Goal: Information Seeking & Learning: Learn about a topic

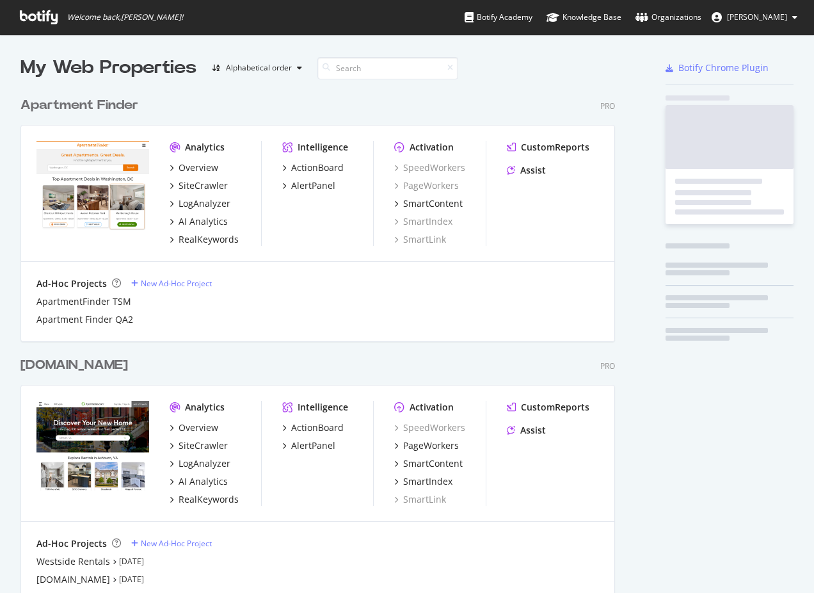
scroll to position [583, 795]
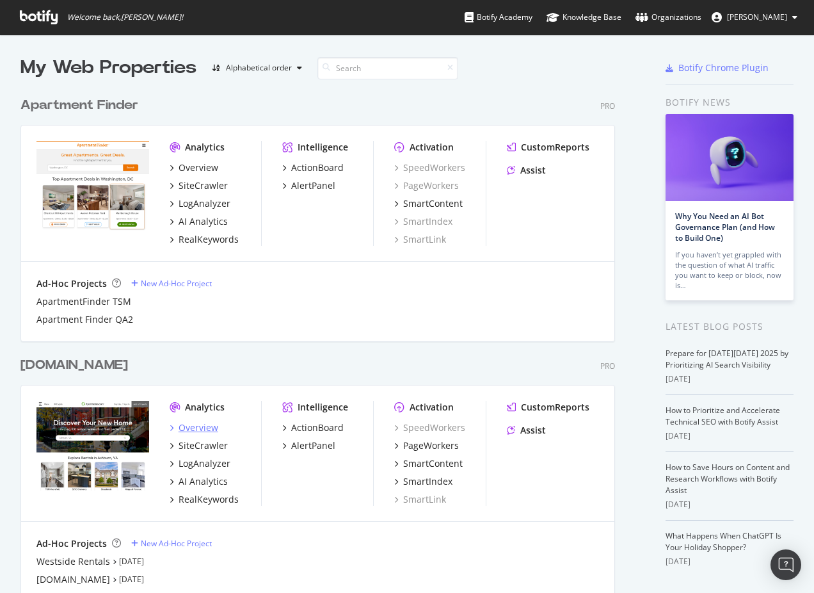
click at [200, 425] on div "Overview" at bounding box center [199, 427] width 40 height 13
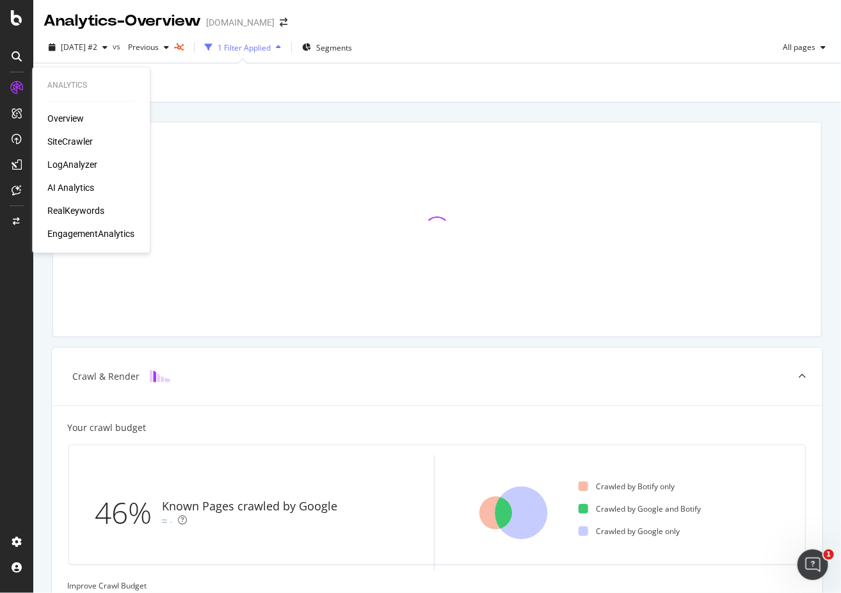
click at [76, 142] on div "SiteCrawler" at bounding box center [69, 141] width 45 height 13
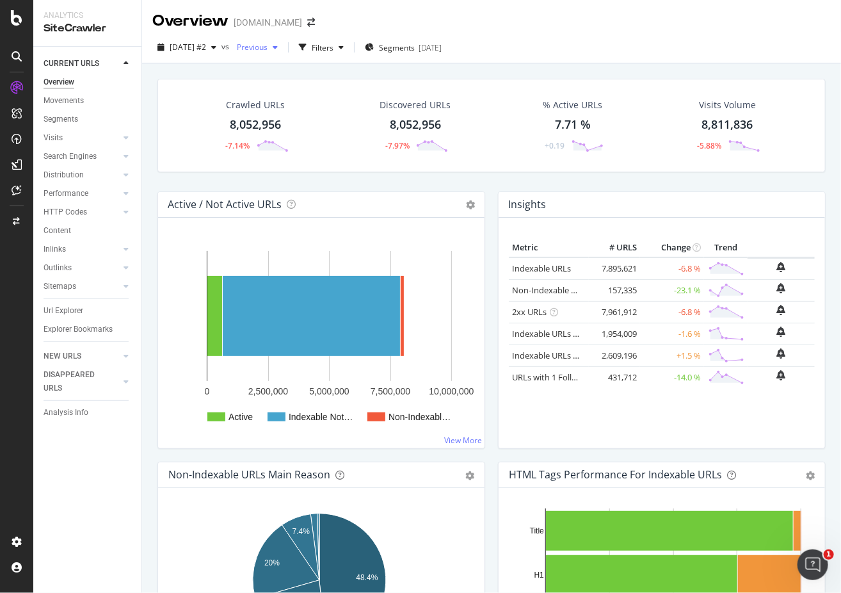
click at [278, 45] on icon "button" at bounding box center [275, 48] width 5 height 8
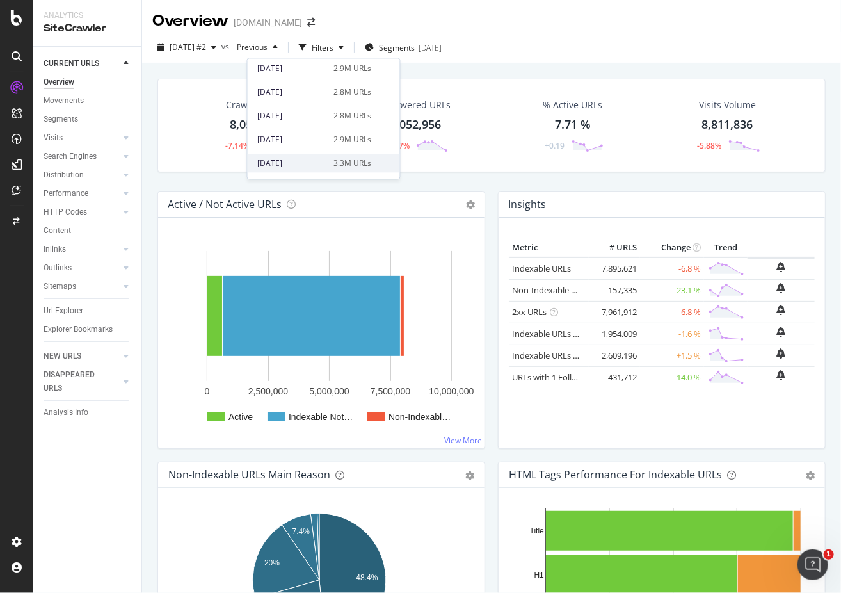
click at [296, 163] on div "[DATE]" at bounding box center [292, 164] width 69 height 12
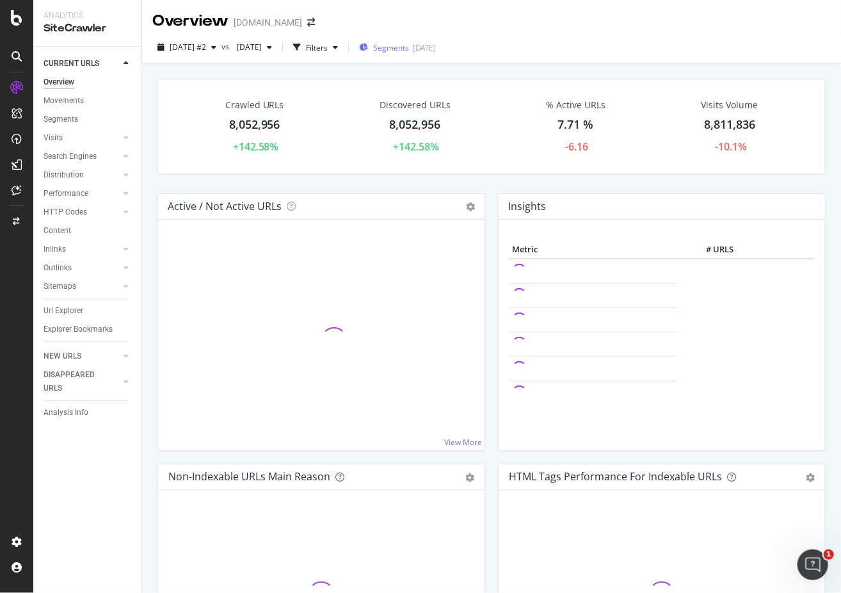
click at [409, 47] on span "Segments" at bounding box center [391, 47] width 36 height 11
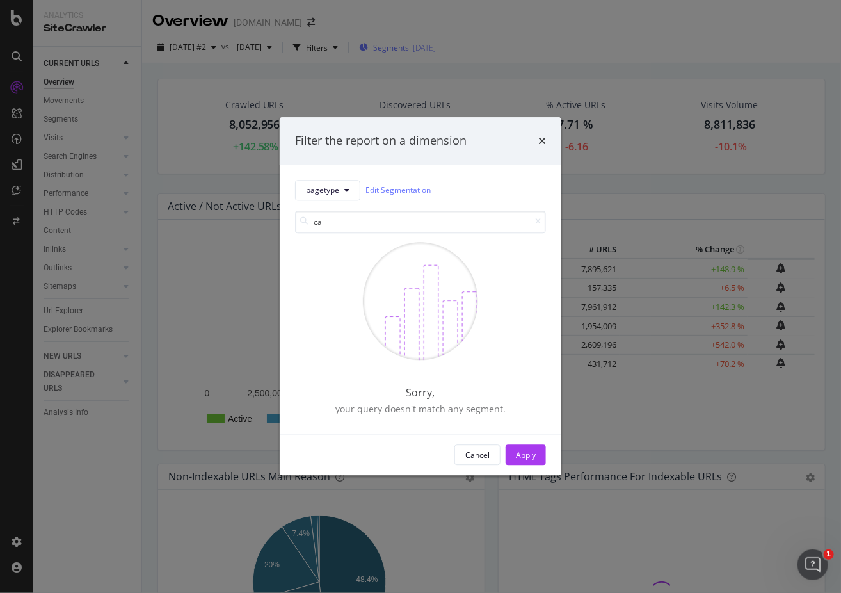
type input "c"
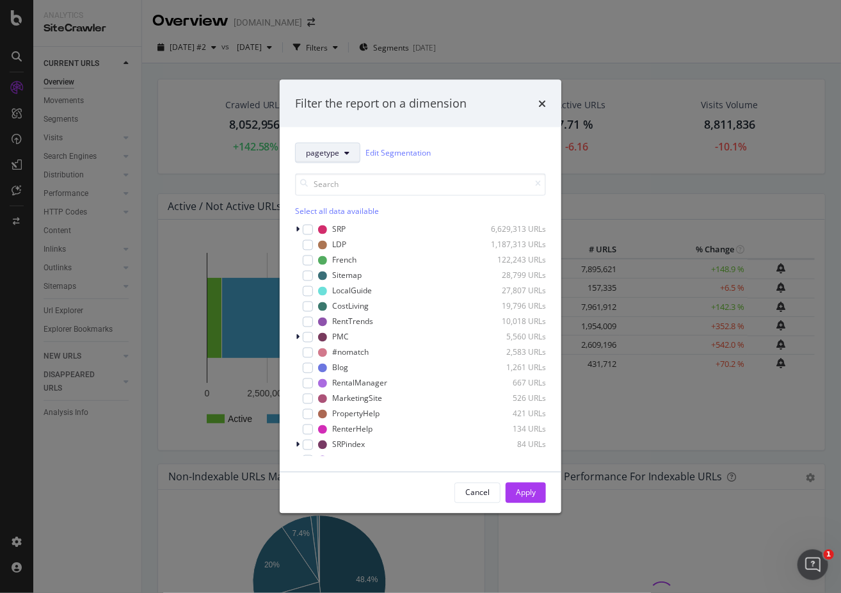
click at [353, 149] on button "pagetype" at bounding box center [327, 152] width 65 height 20
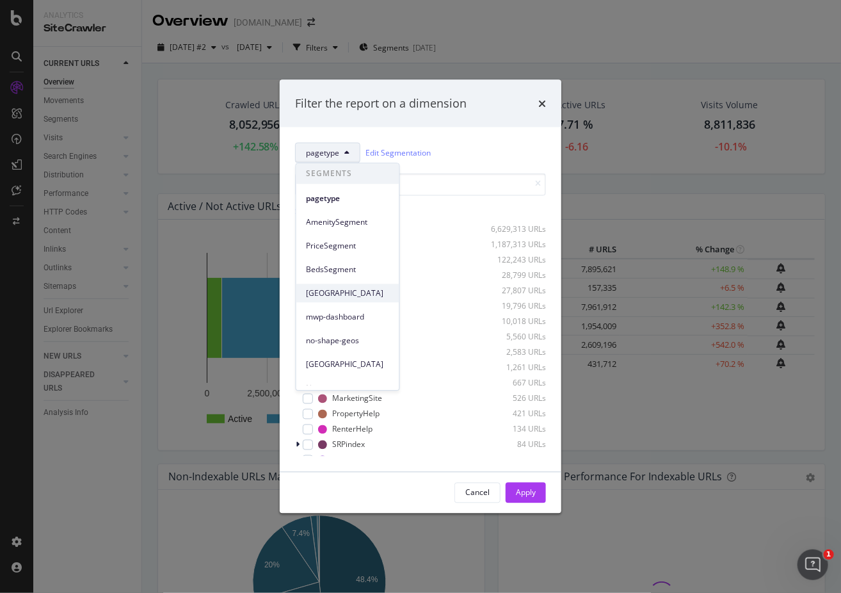
click at [346, 294] on span "[GEOGRAPHIC_DATA]" at bounding box center [348, 294] width 83 height 12
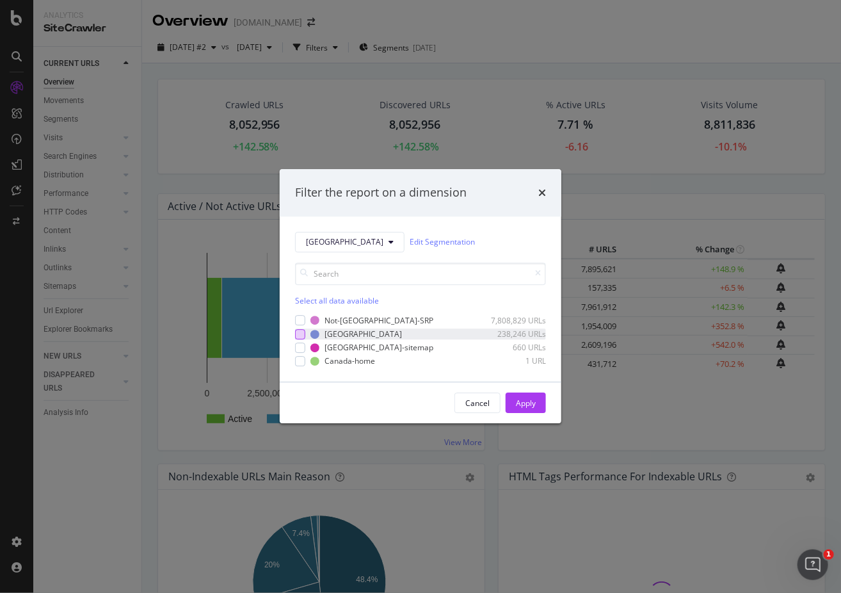
drag, startPoint x: 301, startPoint y: 332, endPoint x: 300, endPoint y: 338, distance: 6.5
click at [300, 332] on div "modal" at bounding box center [300, 334] width 10 height 10
click at [534, 404] on div "Apply" at bounding box center [526, 403] width 20 height 11
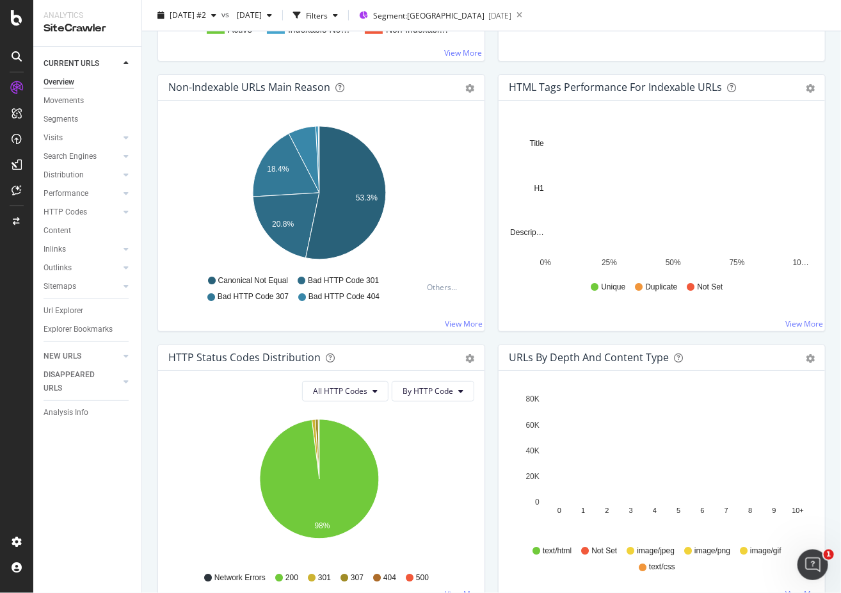
scroll to position [240, 0]
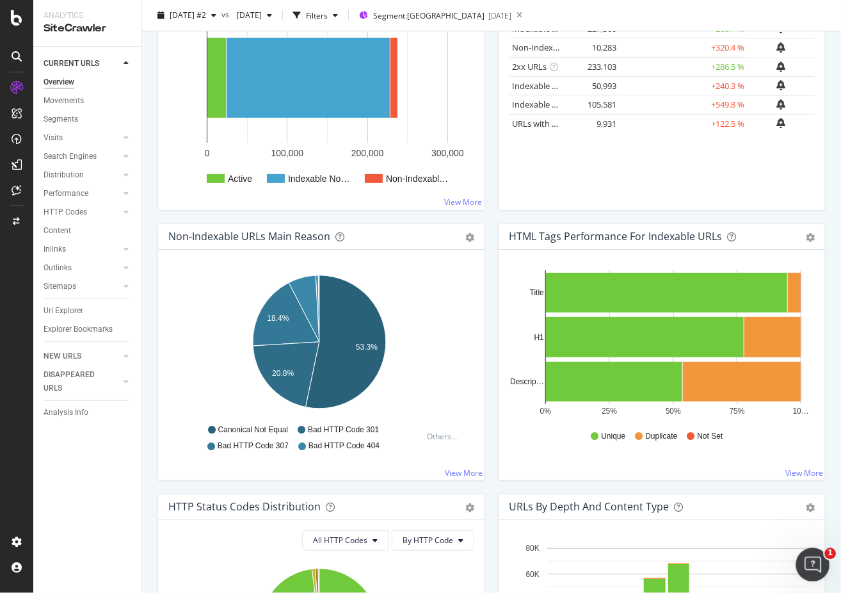
click at [813, 561] on icon "Open Intercom Messenger" at bounding box center [811, 563] width 9 height 10
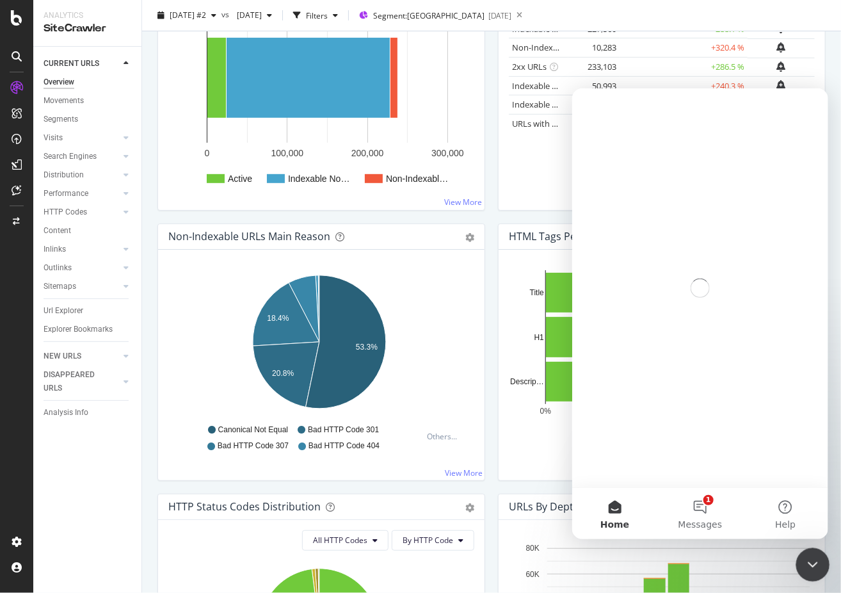
scroll to position [0, 0]
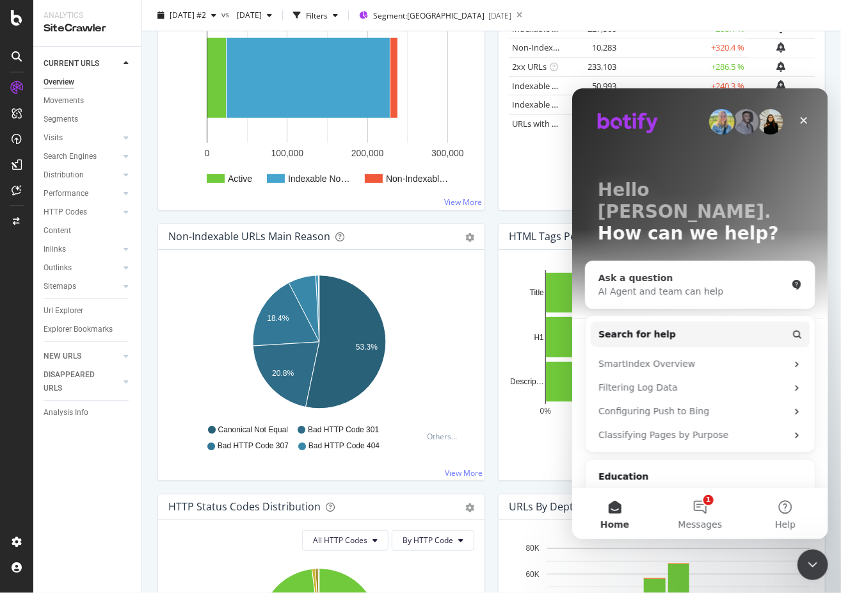
click at [671, 284] on div "AI Agent and team can help" at bounding box center [692, 290] width 188 height 13
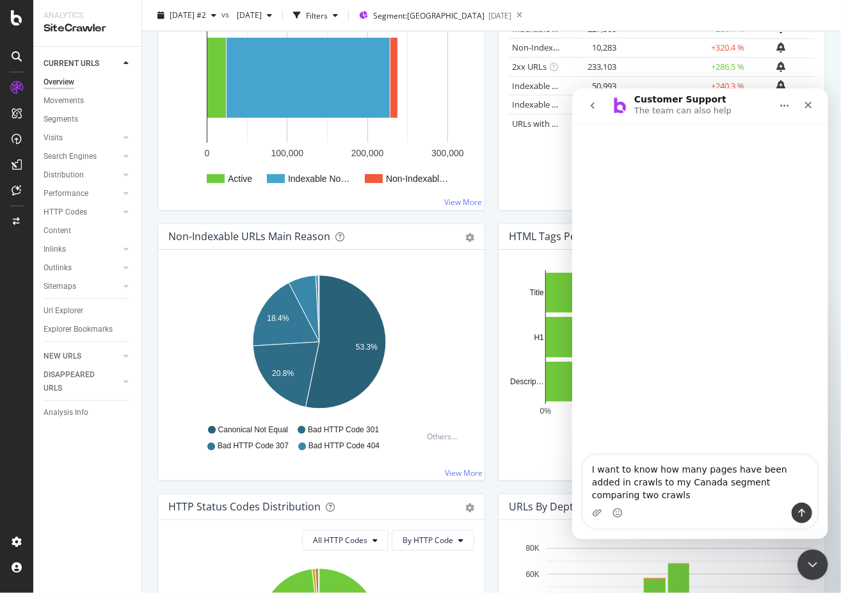
type textarea "I want to know how many pages have been added in crawls to my Canada segment co…"
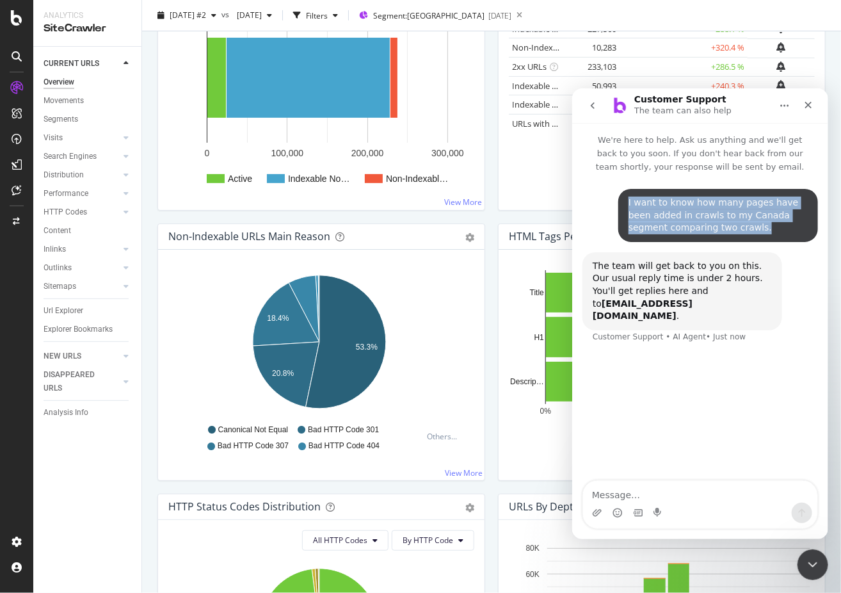
drag, startPoint x: 736, startPoint y: 228, endPoint x: 622, endPoint y: 192, distance: 119.5
click at [622, 192] on div "I want to know how many pages have been added in crawls to my Canada segment co…" at bounding box center [718, 214] width 200 height 53
copy div "I want to know how many pages have been added in crawls to my Canada segment co…"
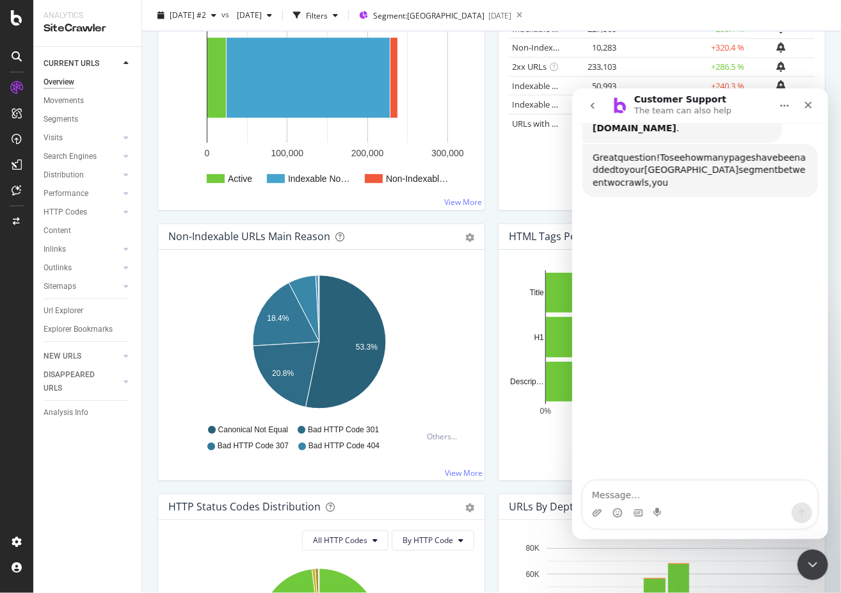
scroll to position [192, 0]
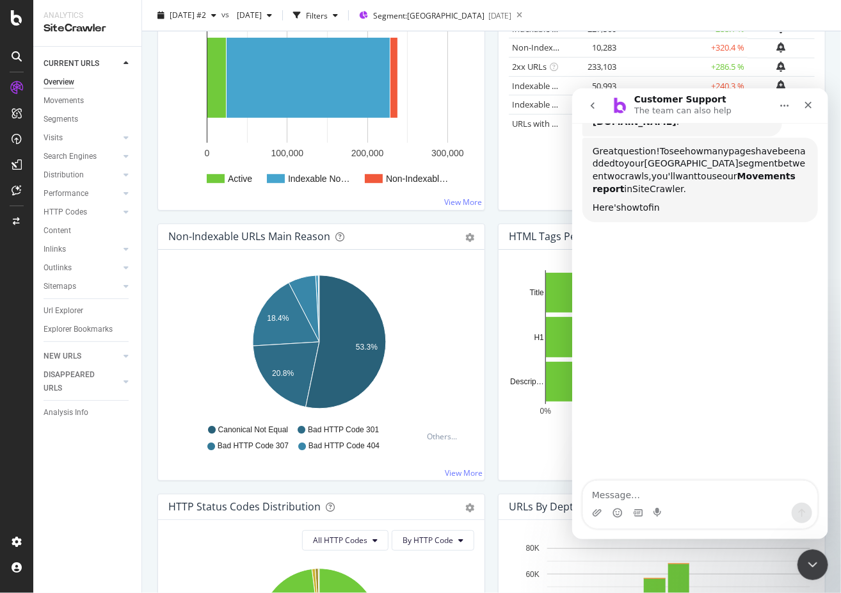
click at [783, 108] on icon "Home" at bounding box center [784, 105] width 10 height 10
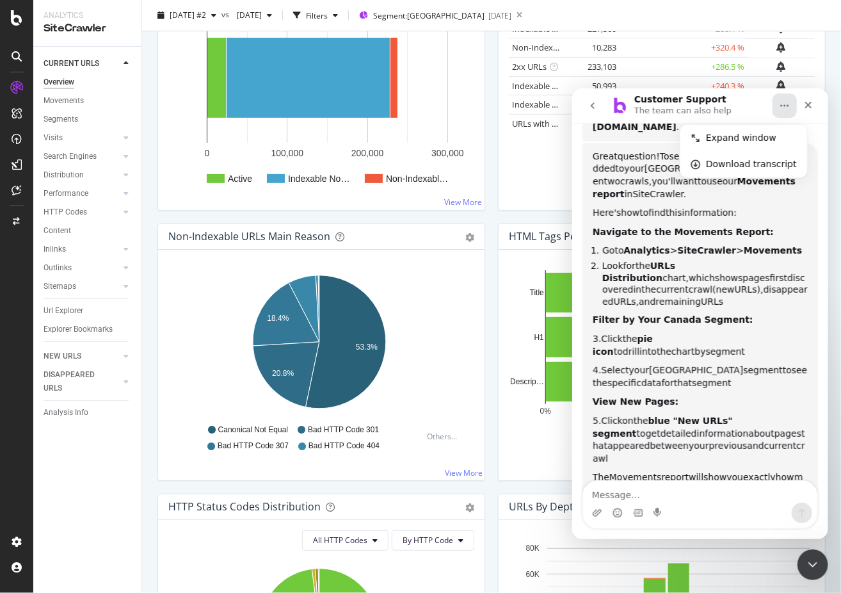
scroll to position [1, 0]
click at [772, 211] on div "Great question! To see how many pages have been added to your Canada segment be…" at bounding box center [699, 335] width 215 height 371
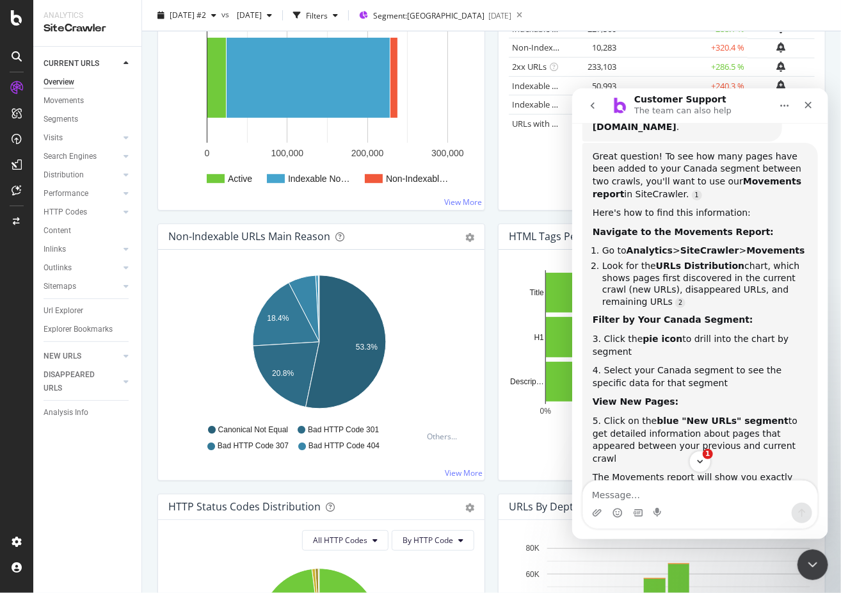
scroll to position [271, 0]
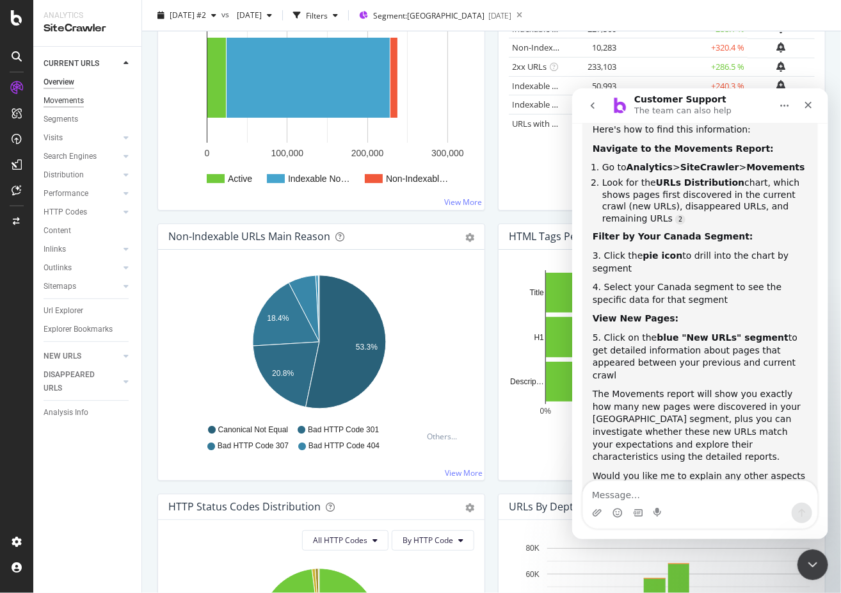
drag, startPoint x: 13, startPoint y: 147, endPoint x: 61, endPoint y: 101, distance: 66.6
click at [61, 101] on div "Movements" at bounding box center [64, 100] width 40 height 13
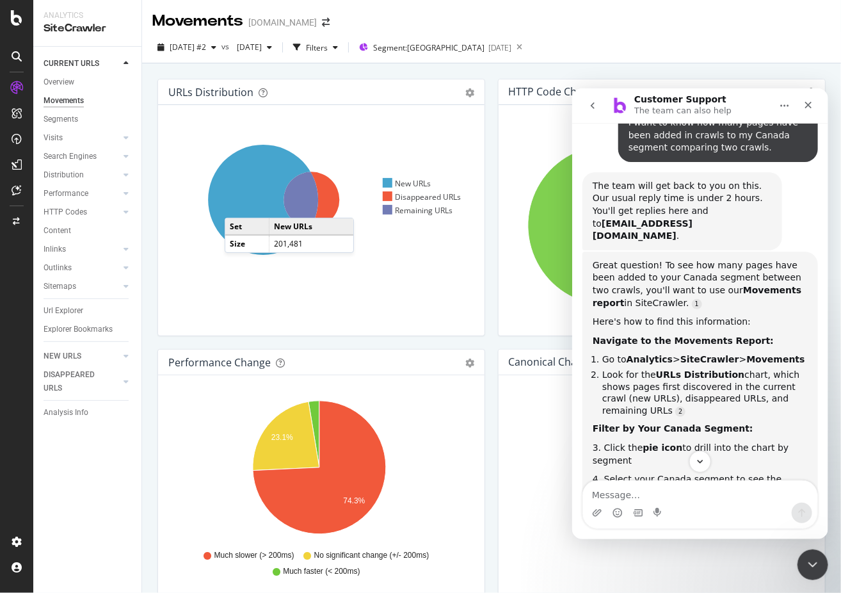
click at [238, 205] on icon at bounding box center [263, 200] width 110 height 110
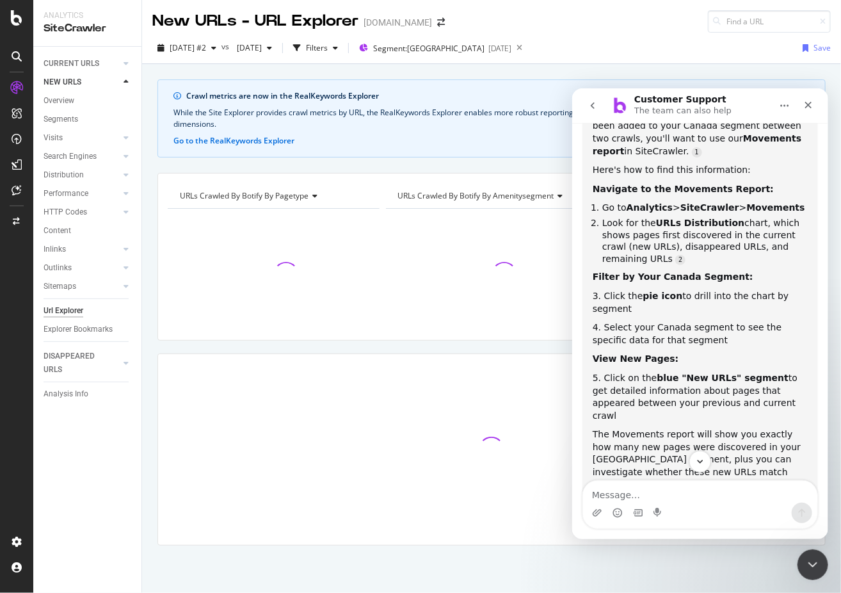
scroll to position [271, 0]
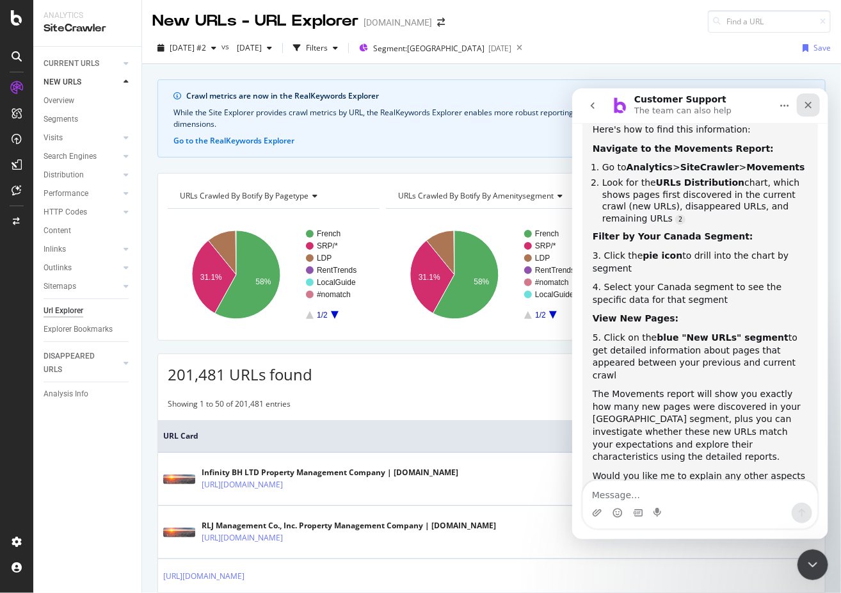
click at [808, 108] on icon "Close" at bounding box center [808, 104] width 10 height 10
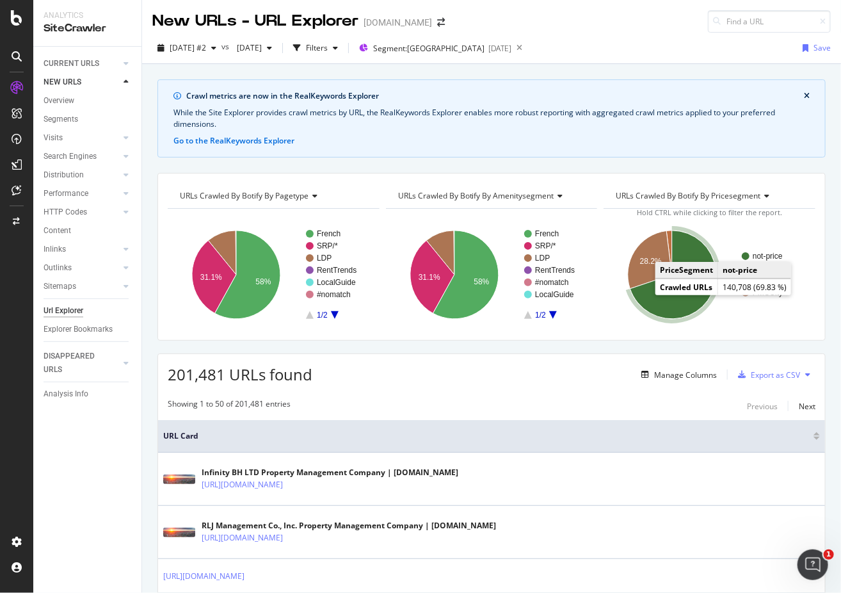
scroll to position [197, 0]
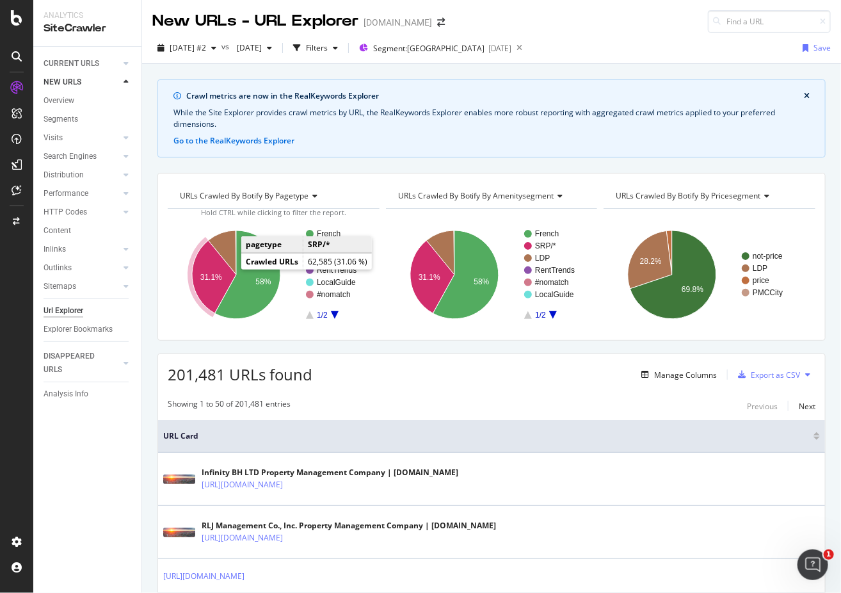
click at [205, 275] on text "31.1%" at bounding box center [211, 277] width 22 height 9
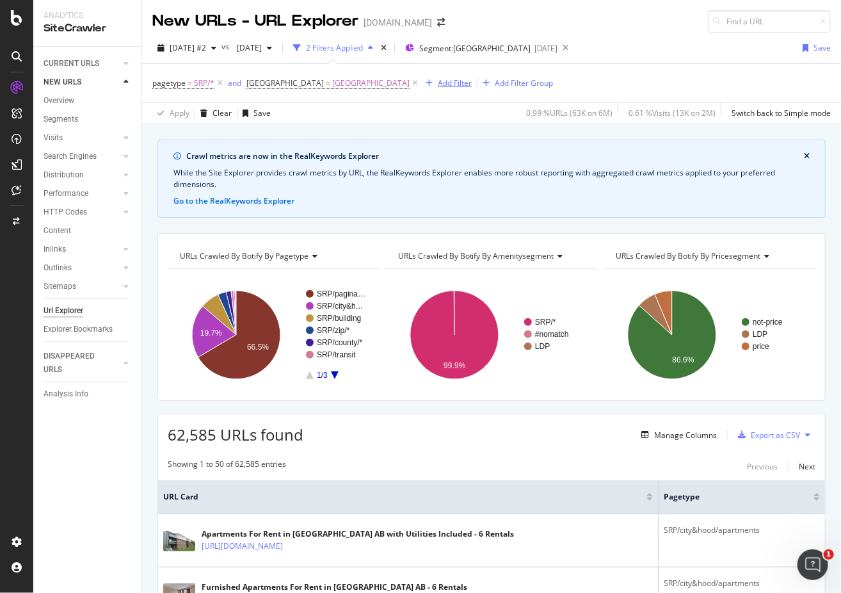
click at [438, 85] on div "Add Filter" at bounding box center [455, 82] width 34 height 11
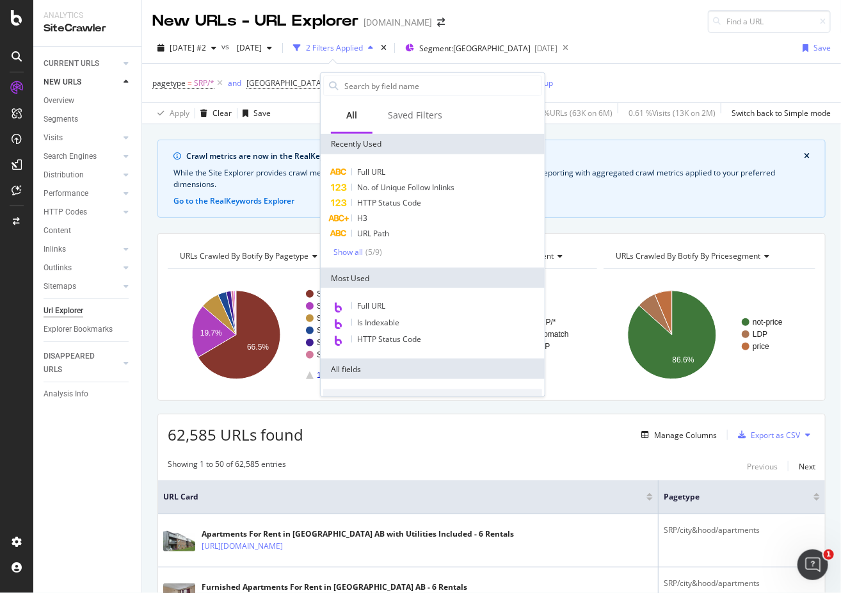
click at [560, 435] on div "62,585 URLs found Manage Columns Export as CSV" at bounding box center [491, 429] width 667 height 31
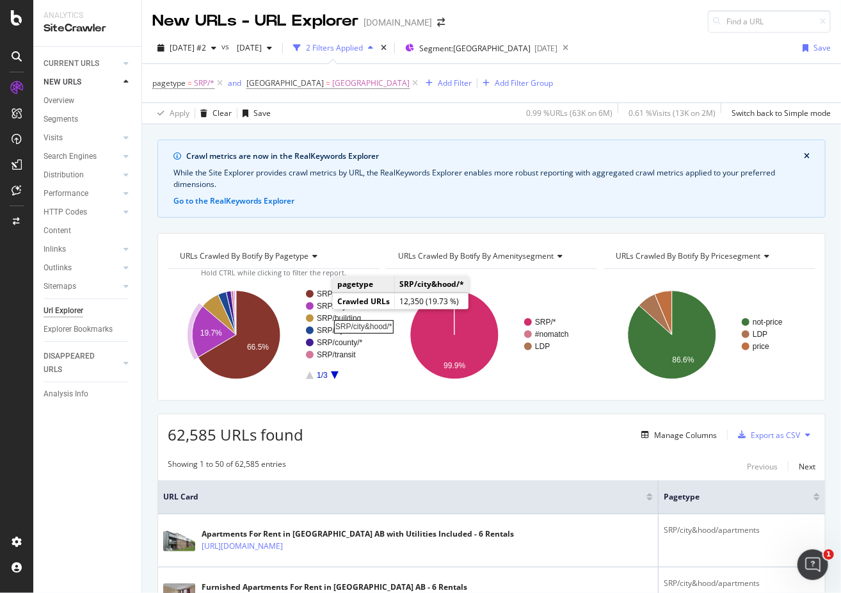
click at [320, 304] on rect "A chart." at bounding box center [341, 306] width 49 height 8
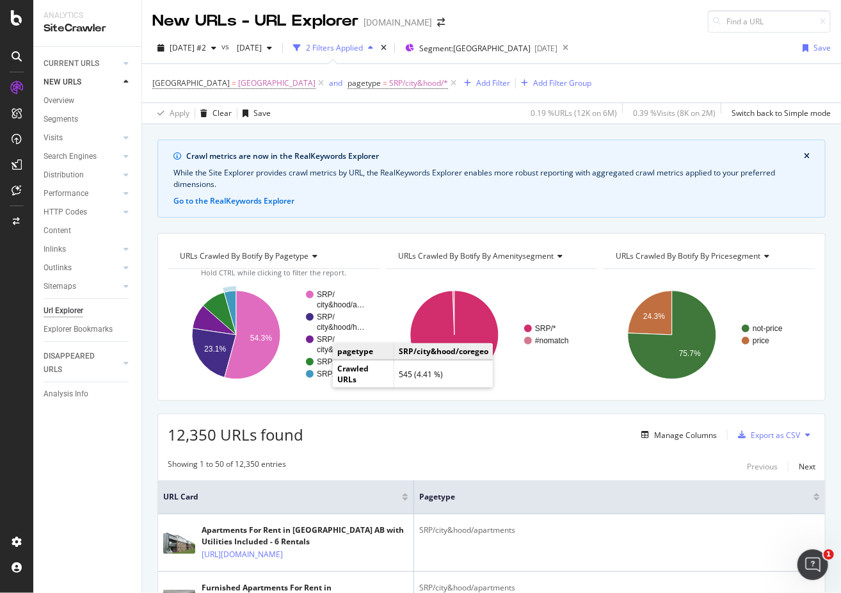
click at [321, 373] on rect "A chart." at bounding box center [341, 374] width 49 height 8
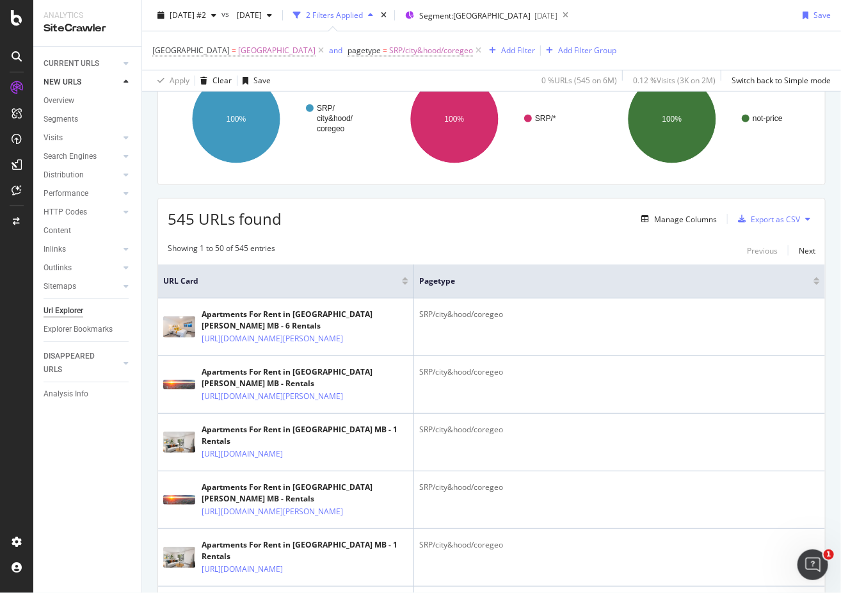
scroll to position [128, 0]
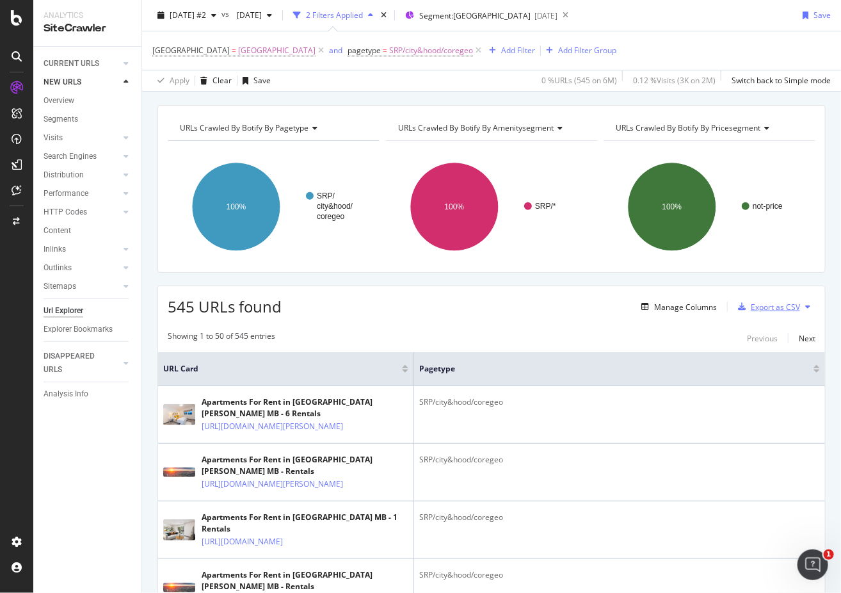
click at [789, 308] on div "Export as CSV" at bounding box center [775, 307] width 49 height 11
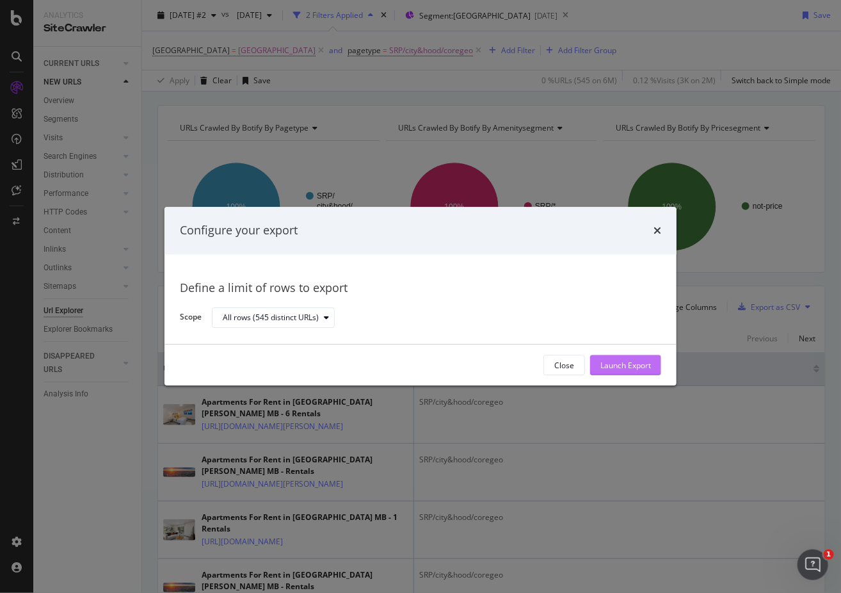
click at [642, 370] on div "Launch Export" at bounding box center [626, 365] width 51 height 11
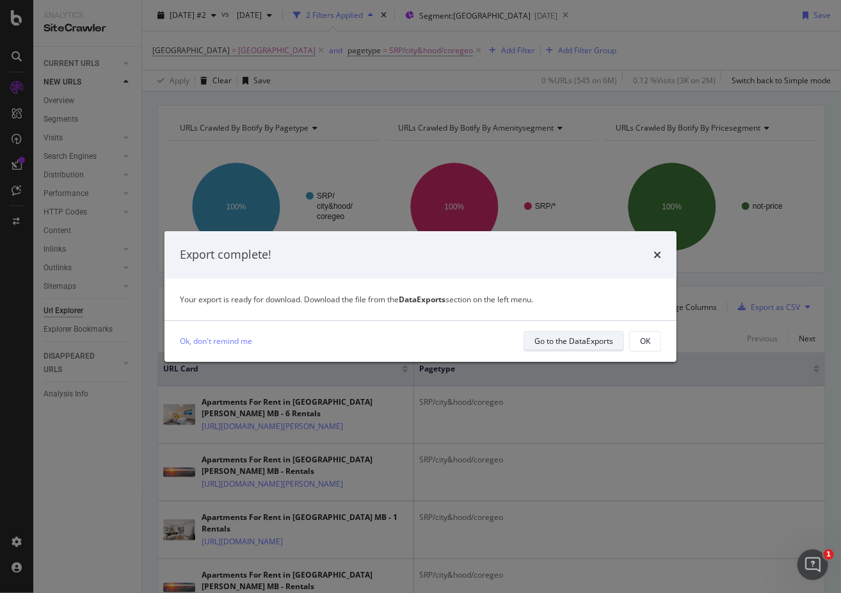
click at [569, 344] on div "Go to the DataExports" at bounding box center [574, 341] width 79 height 11
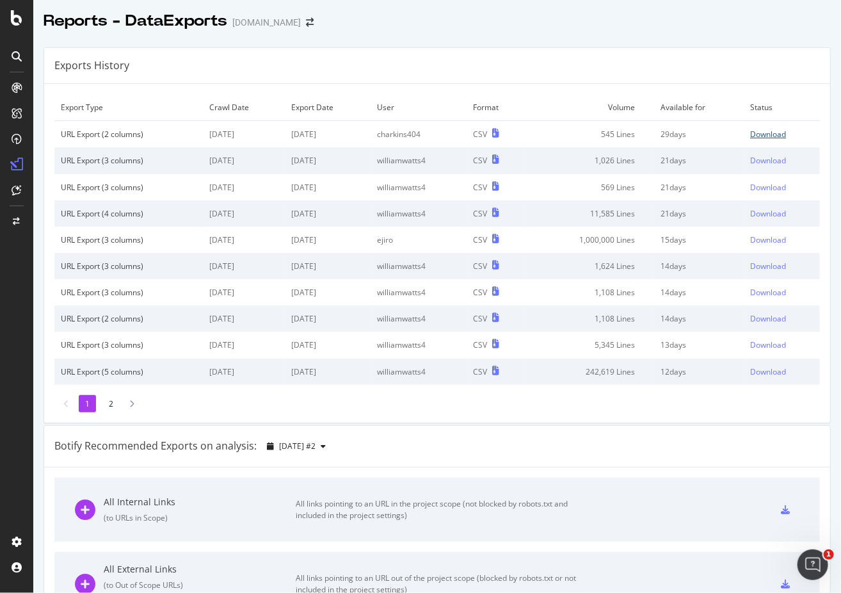
click at [750, 136] on div "Download" at bounding box center [768, 134] width 36 height 11
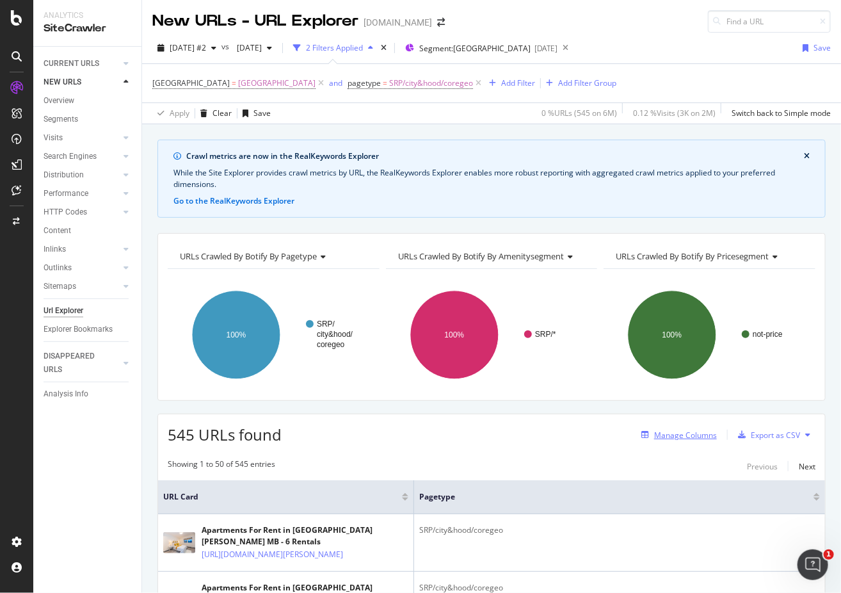
click at [677, 435] on div "Manage Columns" at bounding box center [685, 435] width 63 height 11
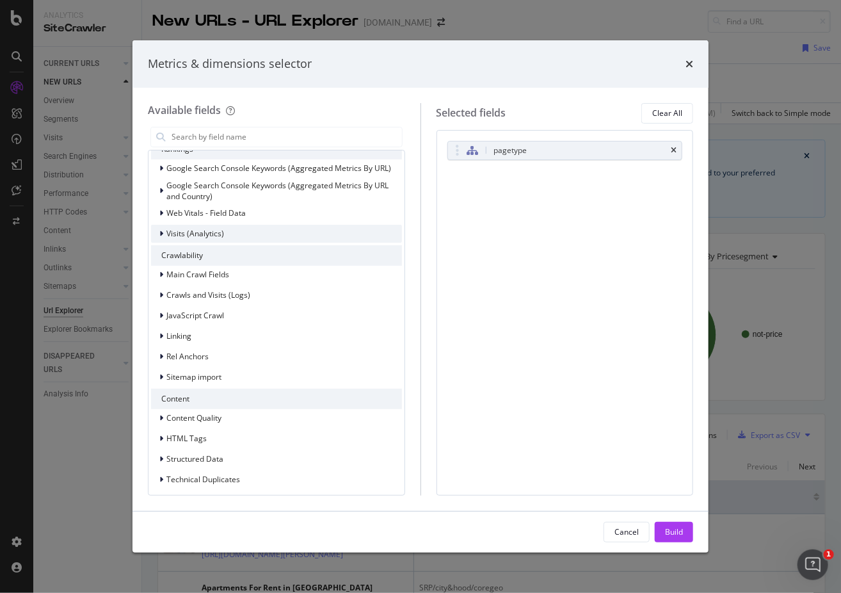
scroll to position [256, 0]
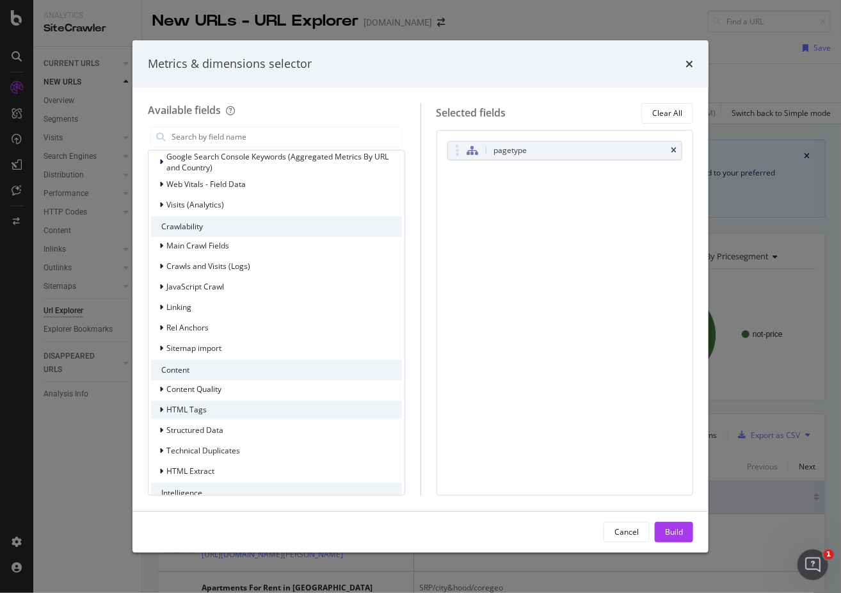
click at [162, 409] on icon "modal" at bounding box center [161, 410] width 4 height 8
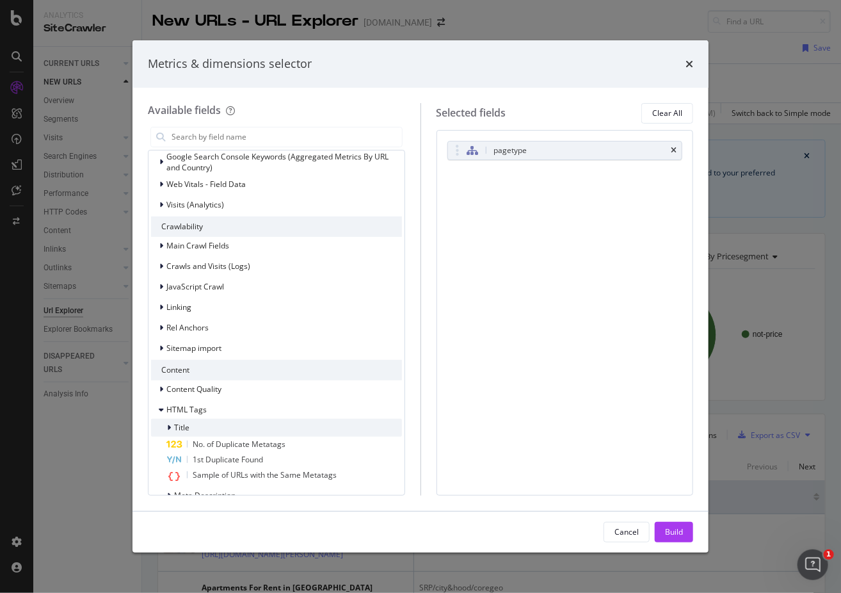
click at [168, 428] on icon "modal" at bounding box center [169, 428] width 4 height 8
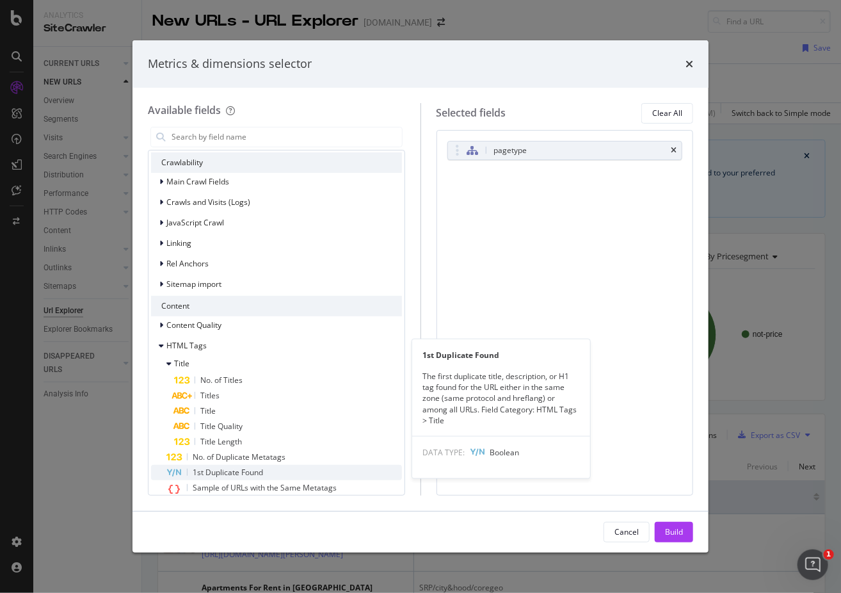
scroll to position [384, 0]
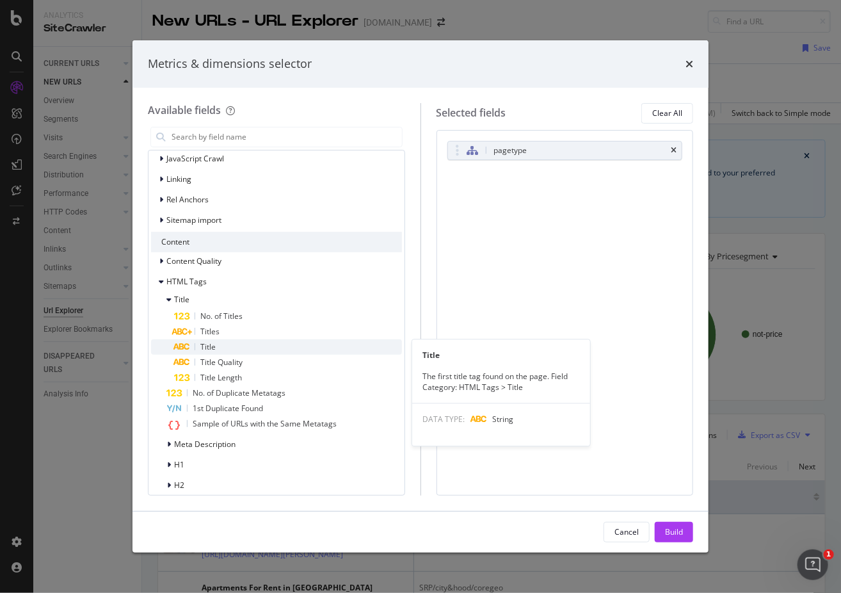
click at [209, 347] on span "Title" at bounding box center [207, 346] width 15 height 11
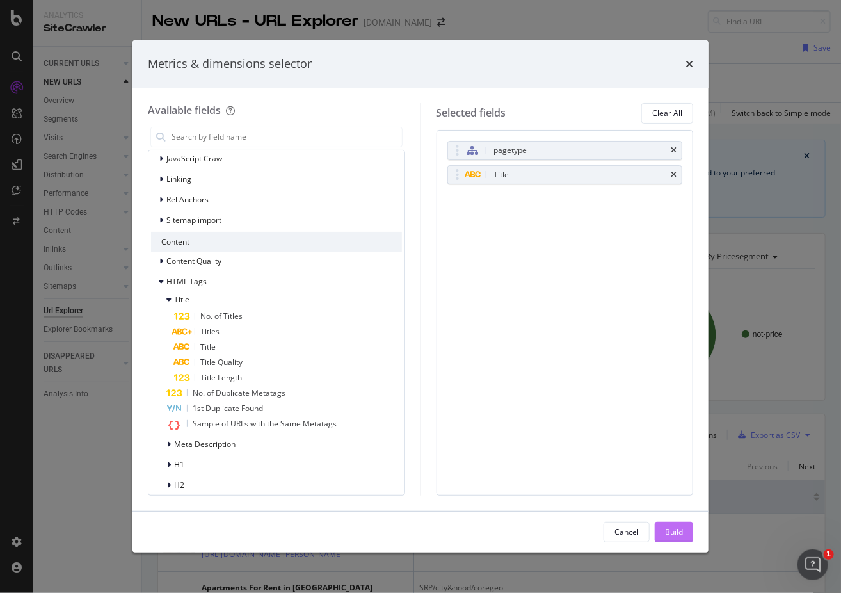
click at [674, 533] on div "Build" at bounding box center [674, 531] width 18 height 11
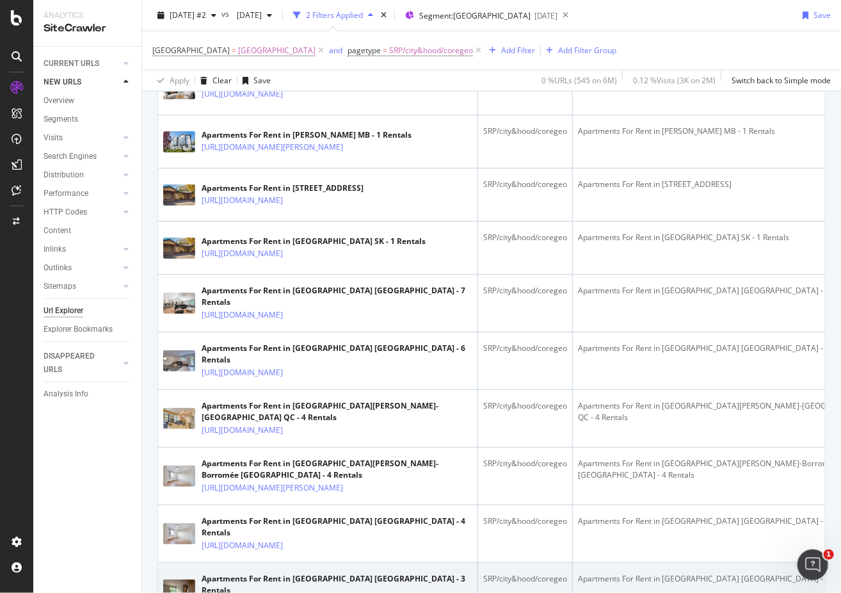
scroll to position [704, 0]
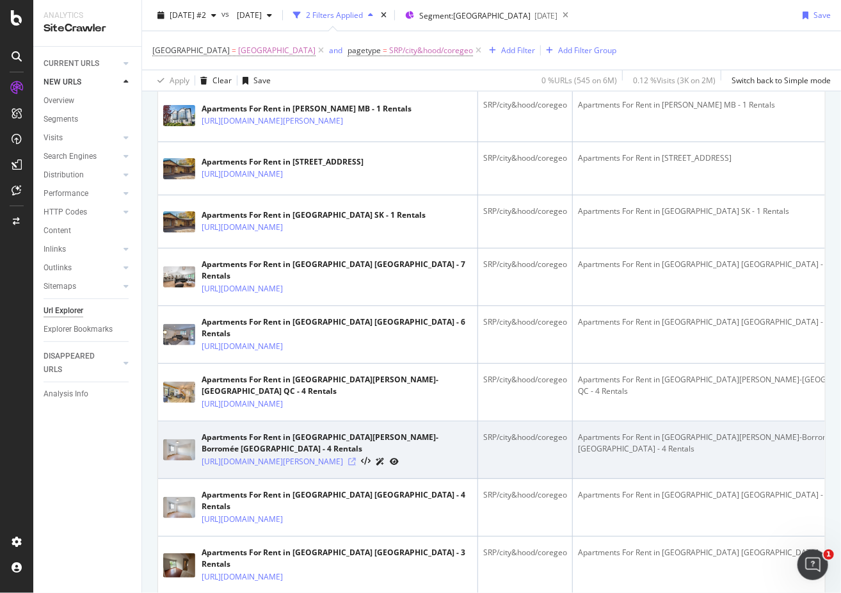
click at [356, 458] on icon at bounding box center [352, 462] width 8 height 8
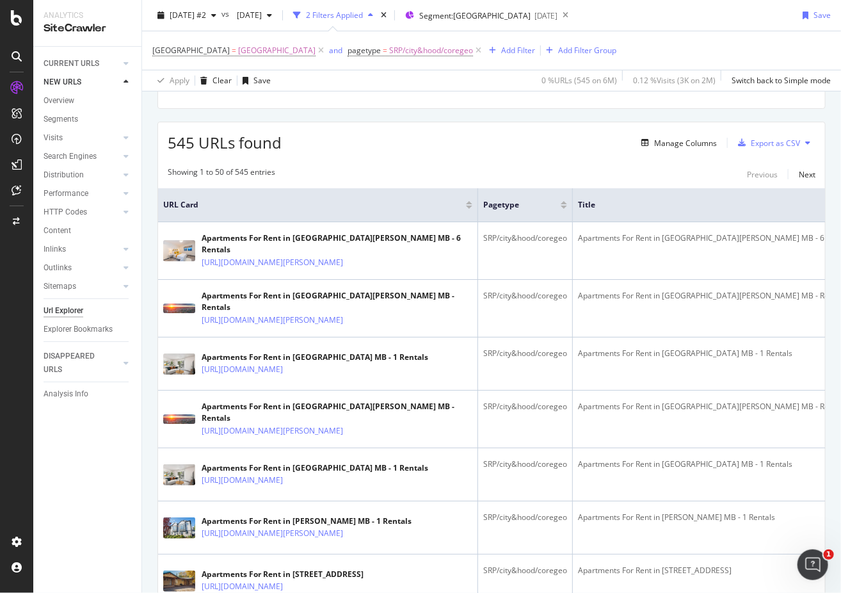
scroll to position [128, 0]
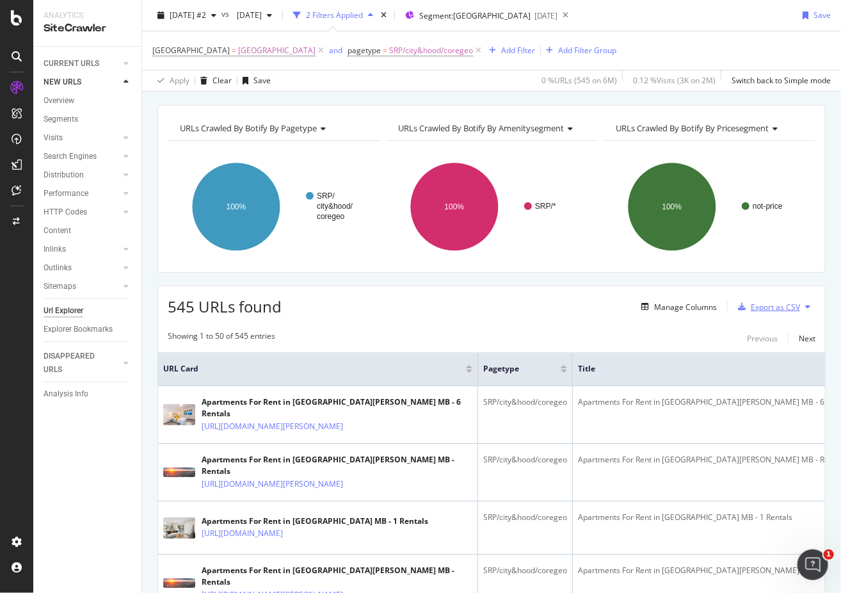
click at [781, 307] on div "Export as CSV" at bounding box center [775, 307] width 49 height 11
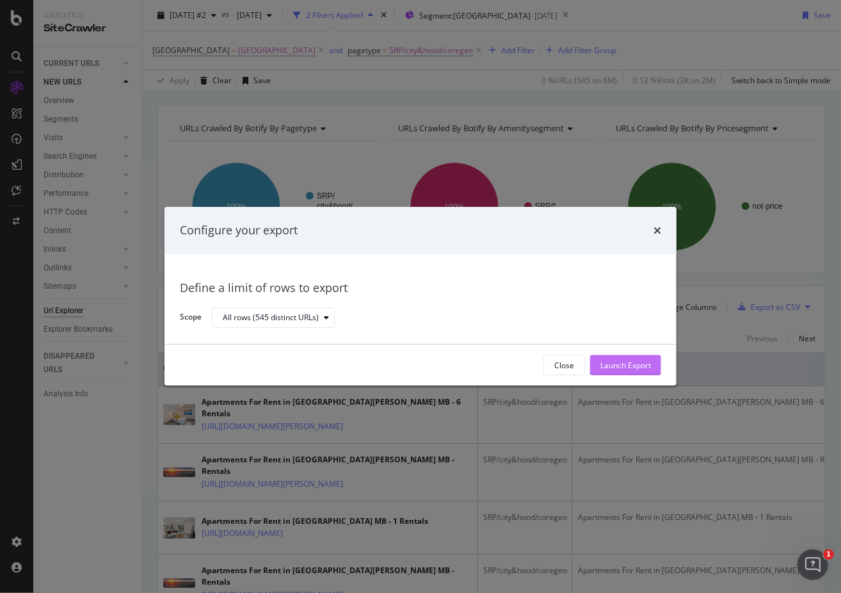
click at [641, 368] on div "Launch Export" at bounding box center [626, 365] width 51 height 11
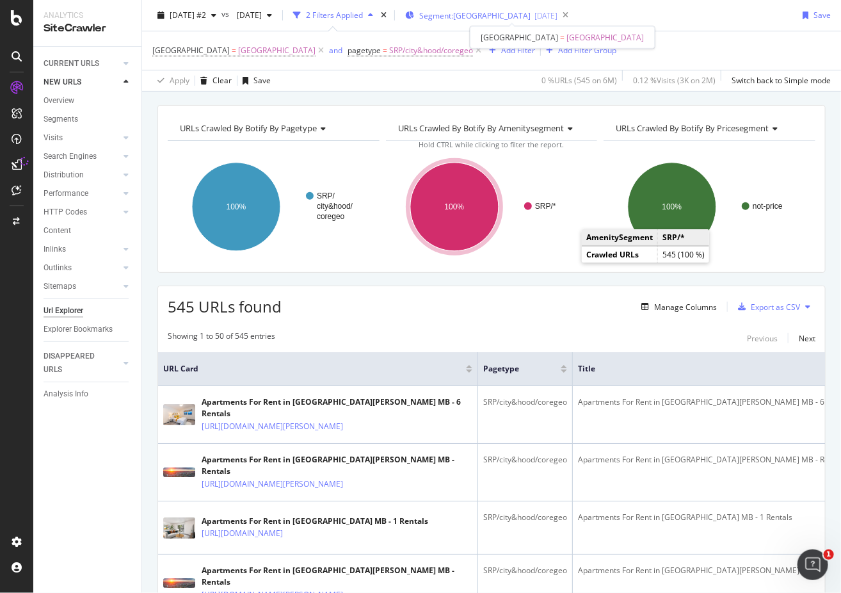
click at [487, 13] on span "Segment: [GEOGRAPHIC_DATA]" at bounding box center [474, 15] width 111 height 11
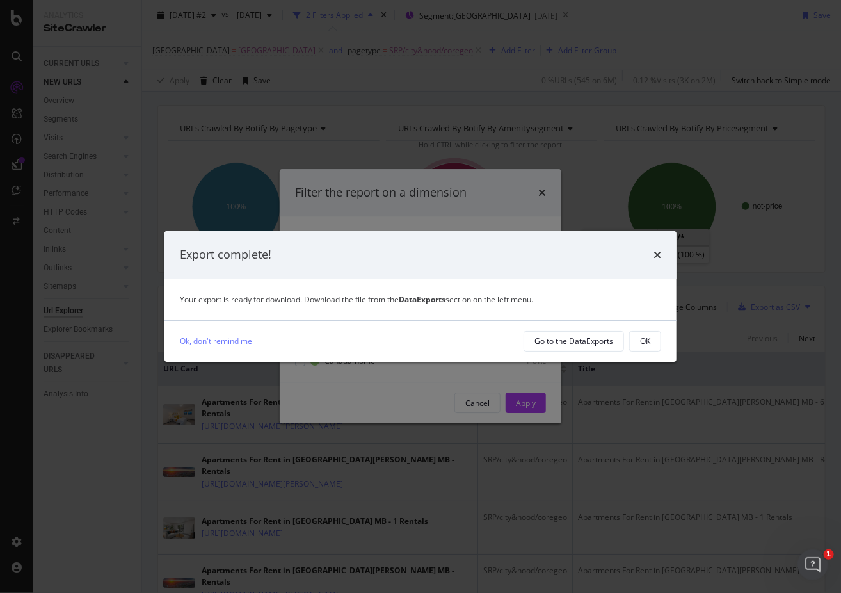
drag, startPoint x: 592, startPoint y: 344, endPoint x: 473, endPoint y: 346, distance: 119.8
click at [473, 347] on div "Ok, don't remind me" at bounding box center [347, 340] width 334 height 13
click at [645, 344] on div "OK" at bounding box center [645, 341] width 10 height 11
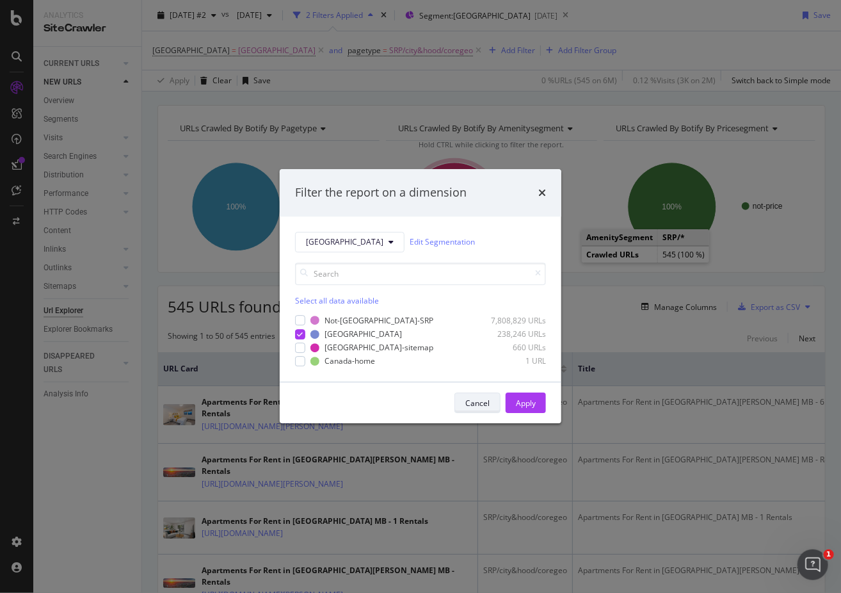
click at [484, 402] on div "Cancel" at bounding box center [478, 403] width 24 height 11
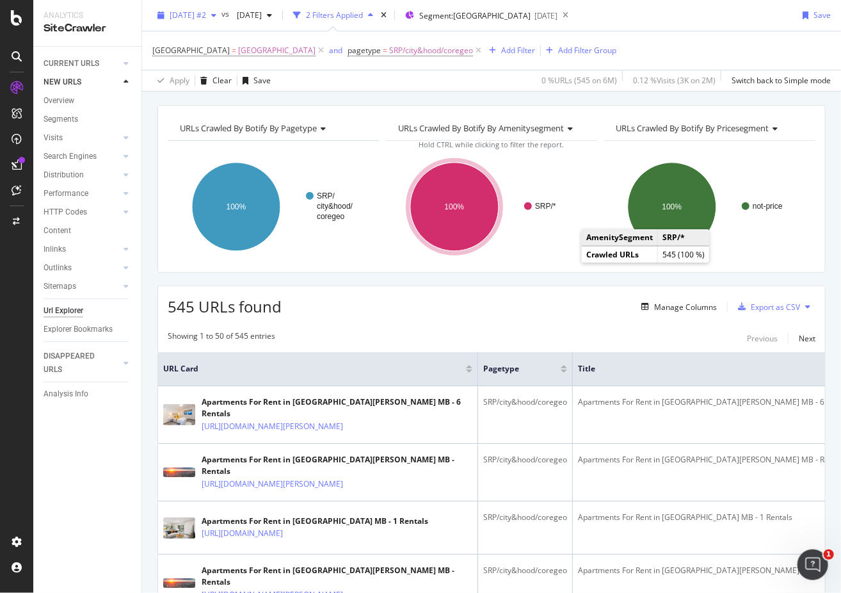
click at [216, 15] on icon "button" at bounding box center [213, 16] width 5 height 8
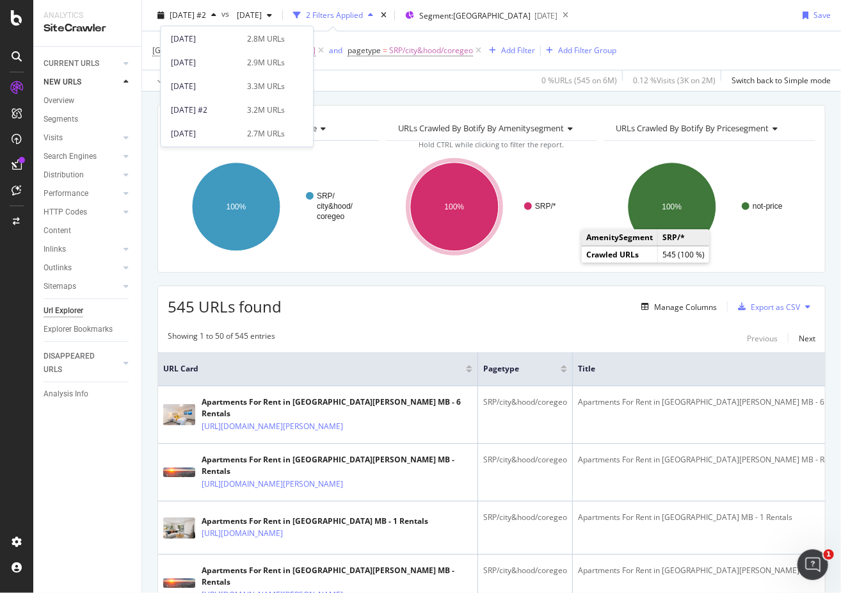
scroll to position [512, 0]
click at [277, 13] on div "button" at bounding box center [269, 16] width 15 height 8
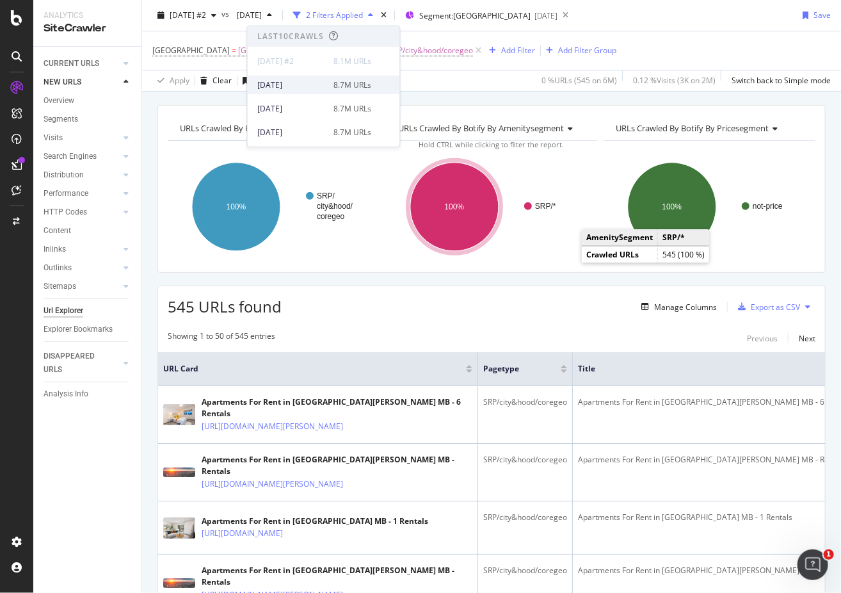
click at [286, 88] on div "[DATE]" at bounding box center [292, 85] width 69 height 12
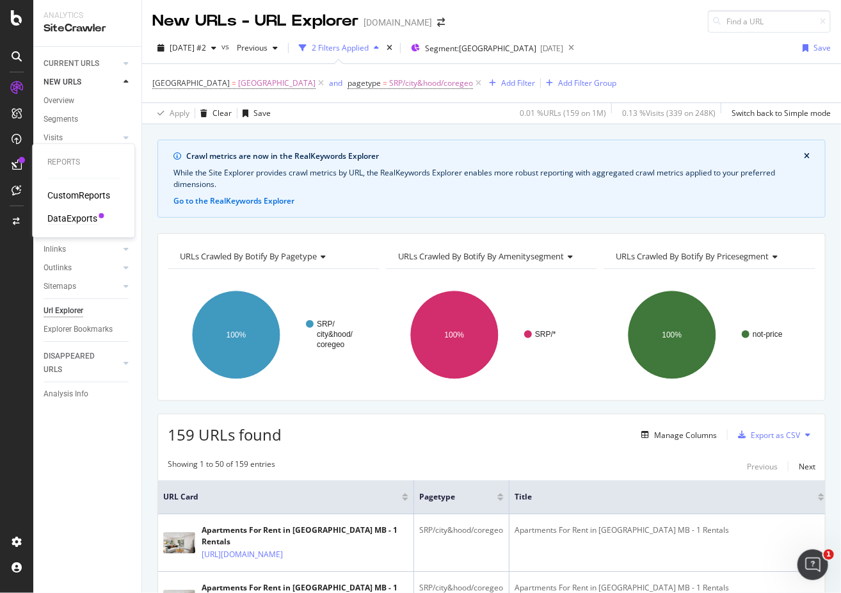
click at [73, 221] on div "DataExports" at bounding box center [72, 218] width 50 height 13
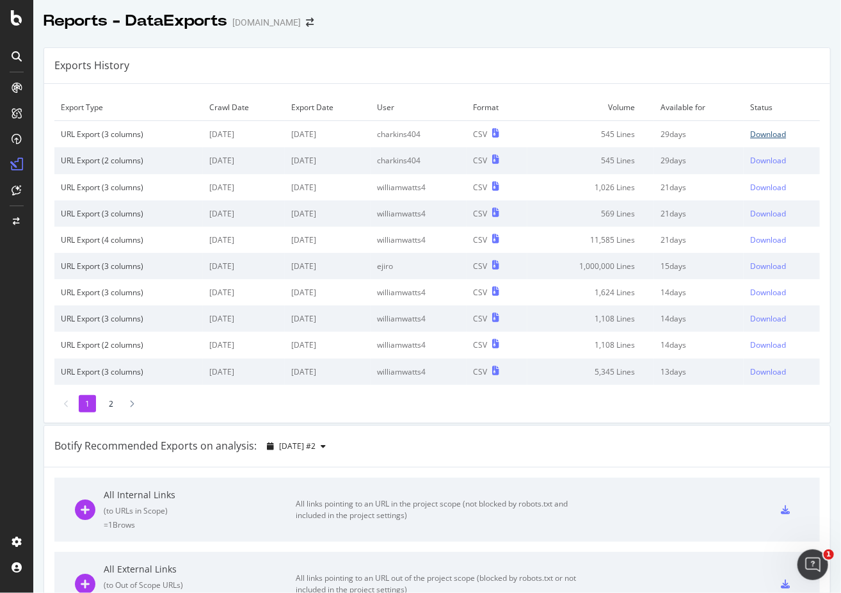
click at [763, 136] on div "Download" at bounding box center [768, 134] width 36 height 11
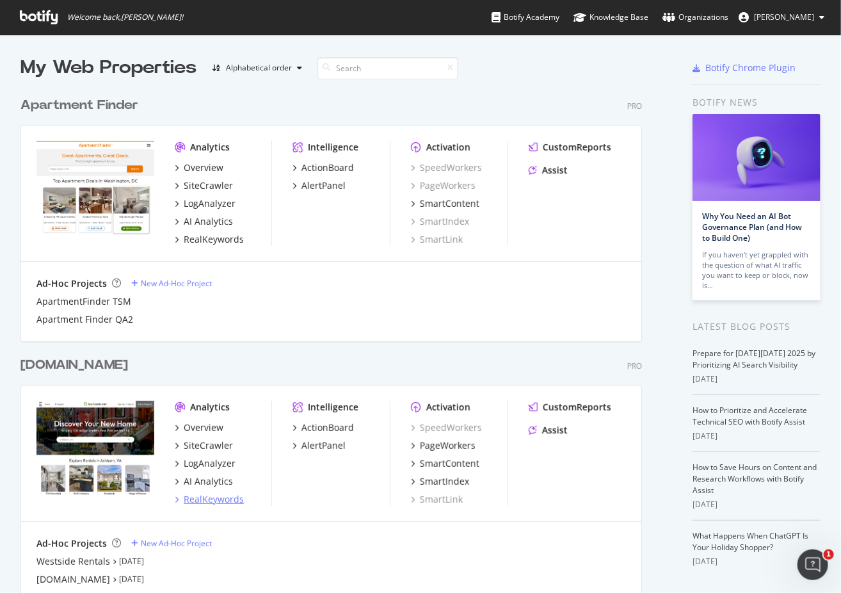
click at [212, 501] on div "RealKeywords" at bounding box center [214, 499] width 60 height 13
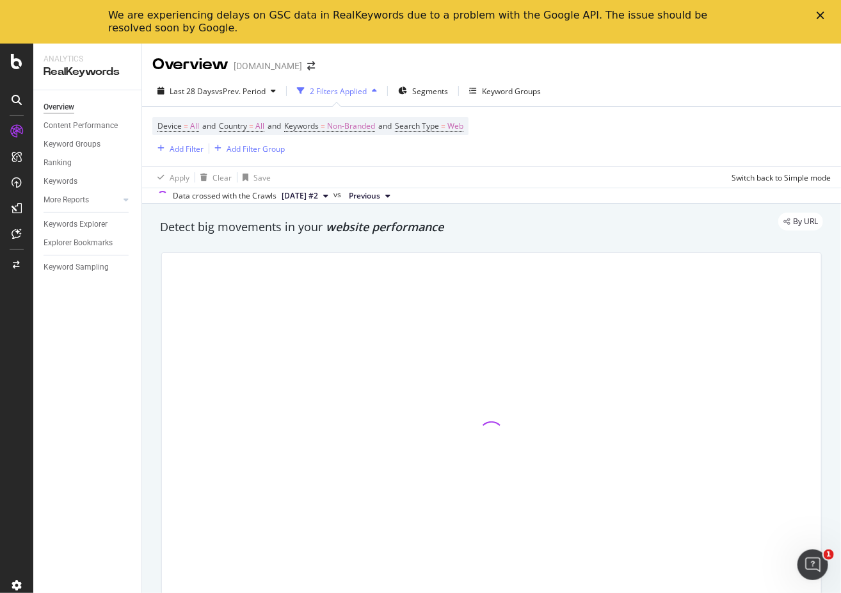
click at [820, 15] on icon "Close" at bounding box center [821, 16] width 8 height 8
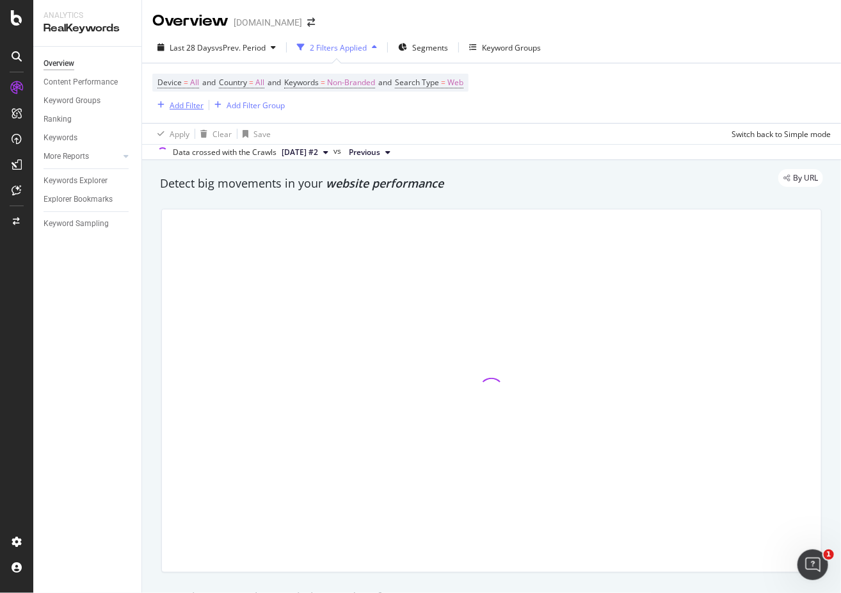
click at [184, 105] on div "Add Filter" at bounding box center [187, 105] width 34 height 11
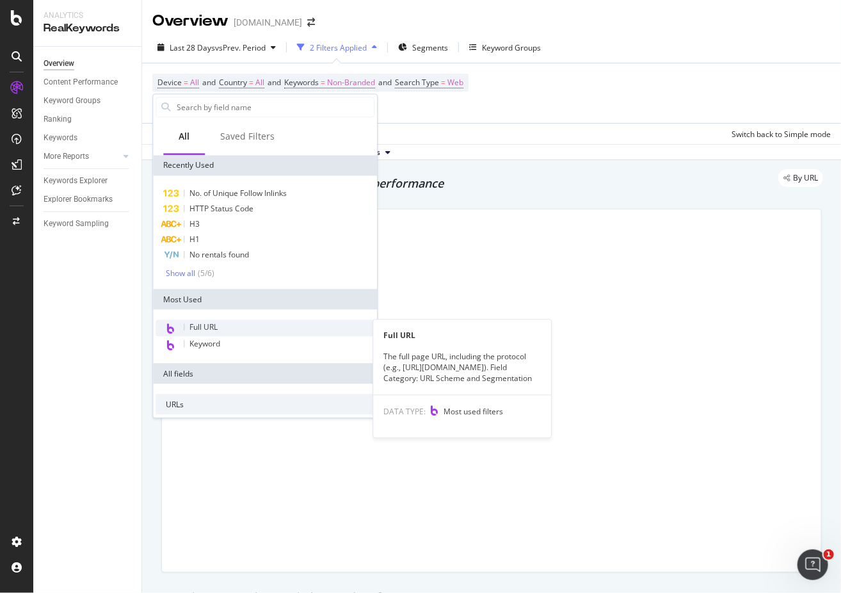
click at [191, 328] on span "Full URL" at bounding box center [204, 327] width 28 height 11
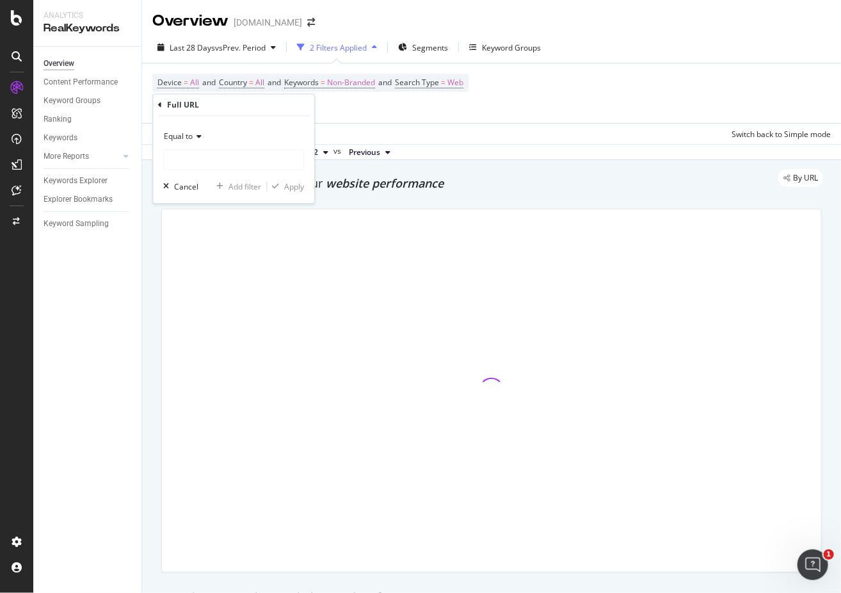
click at [200, 140] on icon at bounding box center [197, 137] width 9 height 8
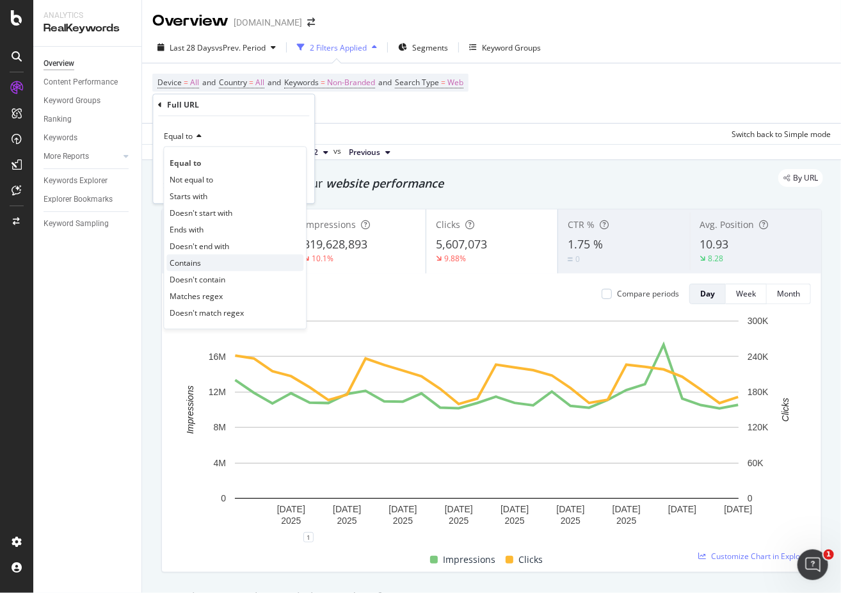
click at [201, 257] on div "Contains" at bounding box center [234, 263] width 137 height 17
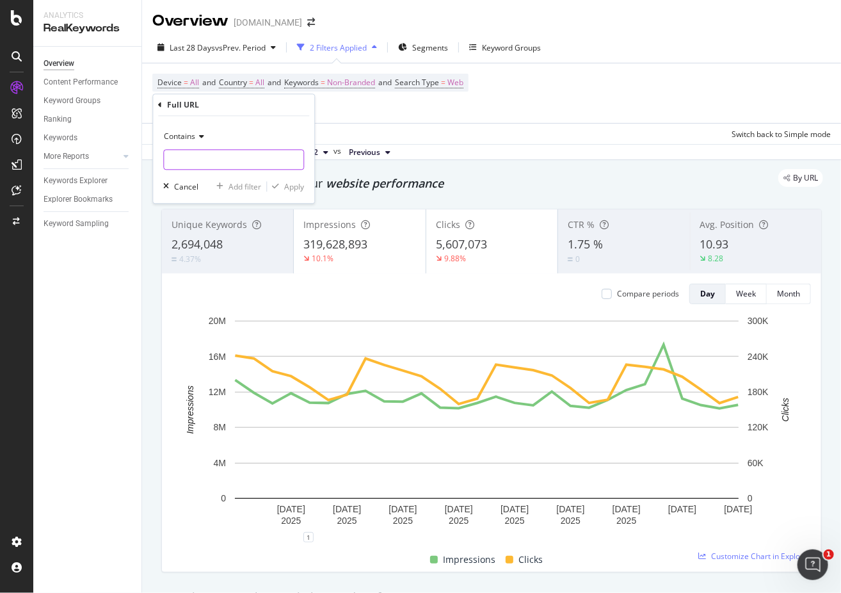
click at [195, 150] on input "text" at bounding box center [234, 160] width 140 height 20
type input "/malls/"
click at [291, 187] on div "Apply" at bounding box center [294, 186] width 20 height 11
